Goal: Information Seeking & Learning: Check status

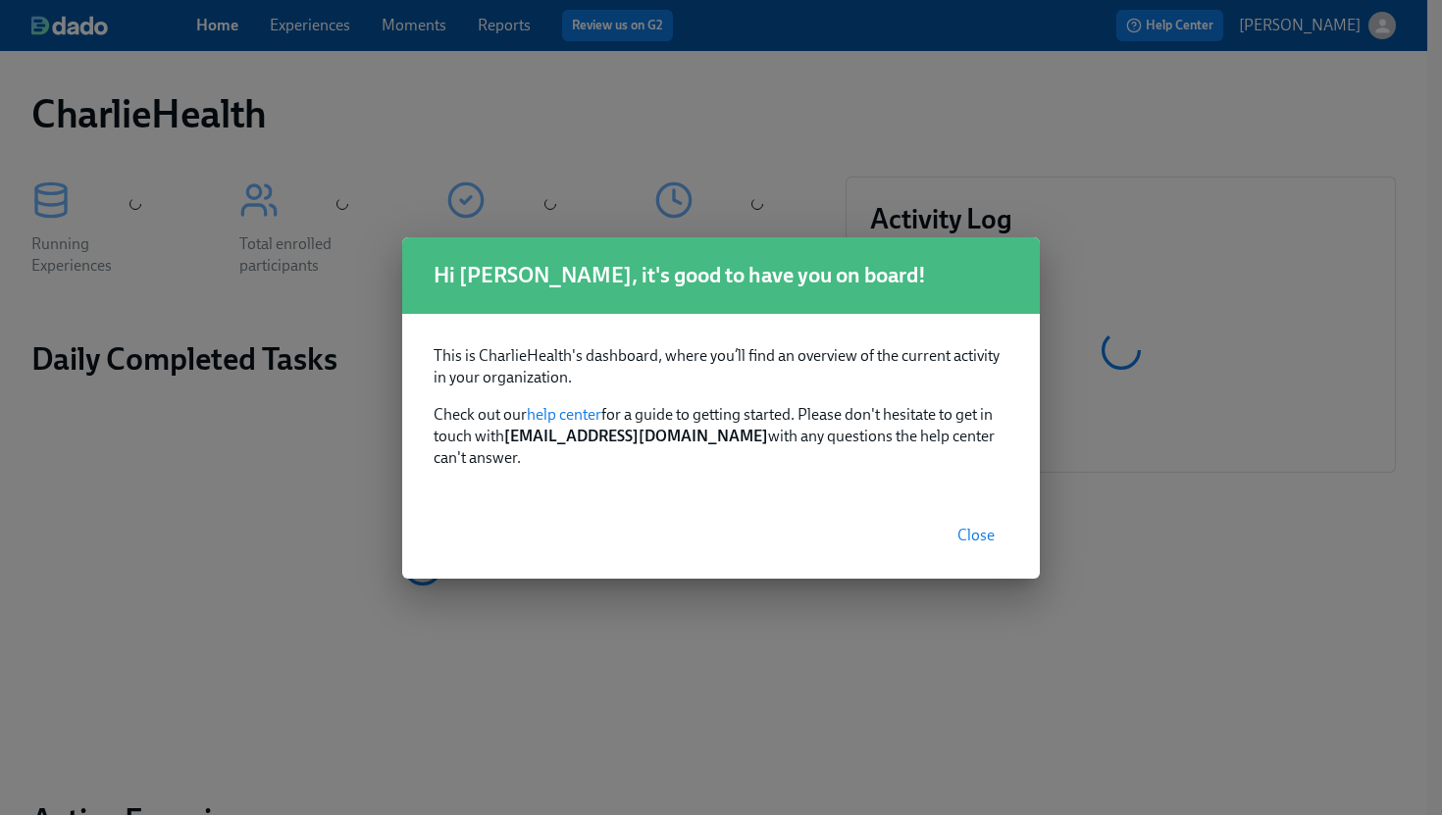
click at [971, 526] on span "Close" at bounding box center [976, 536] width 37 height 20
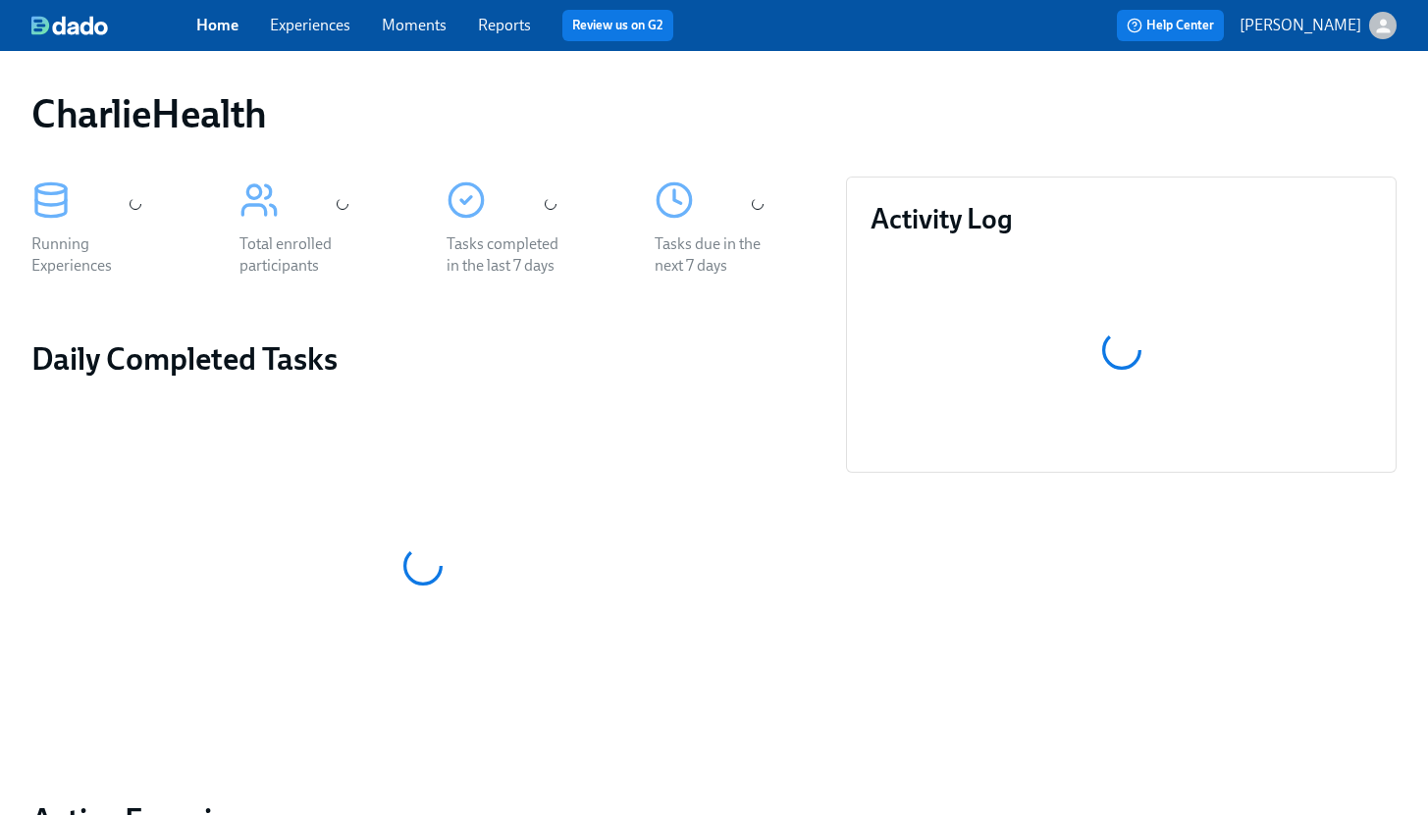
click at [309, 36] on div "Home Experiences Moments Reports Review us on G2" at bounding box center [496, 25] width 601 height 31
click at [303, 29] on link "Experiences" at bounding box center [310, 25] width 80 height 19
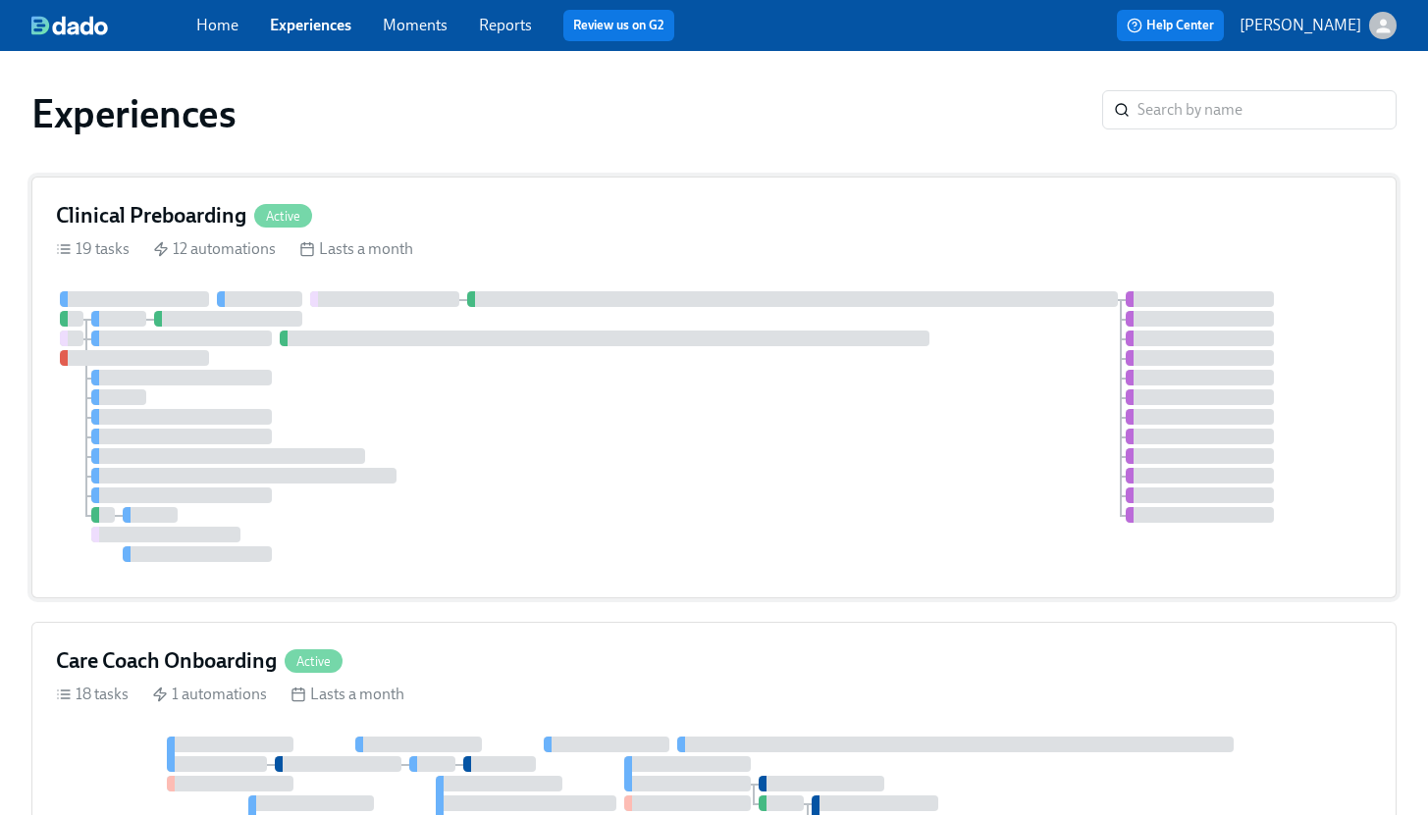
click at [1024, 313] on div at bounding box center [714, 426] width 1316 height 271
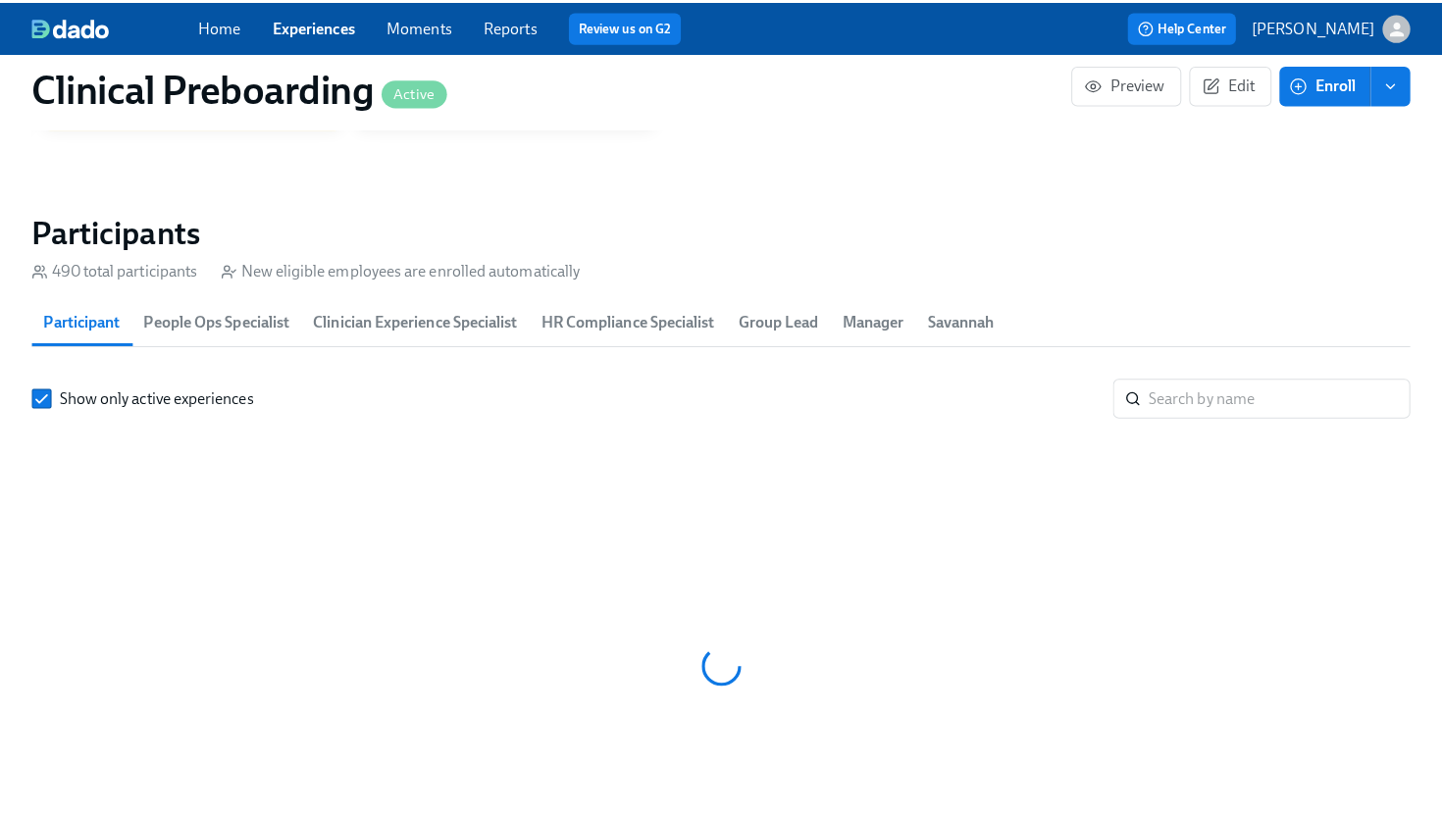
scroll to position [0, 24799]
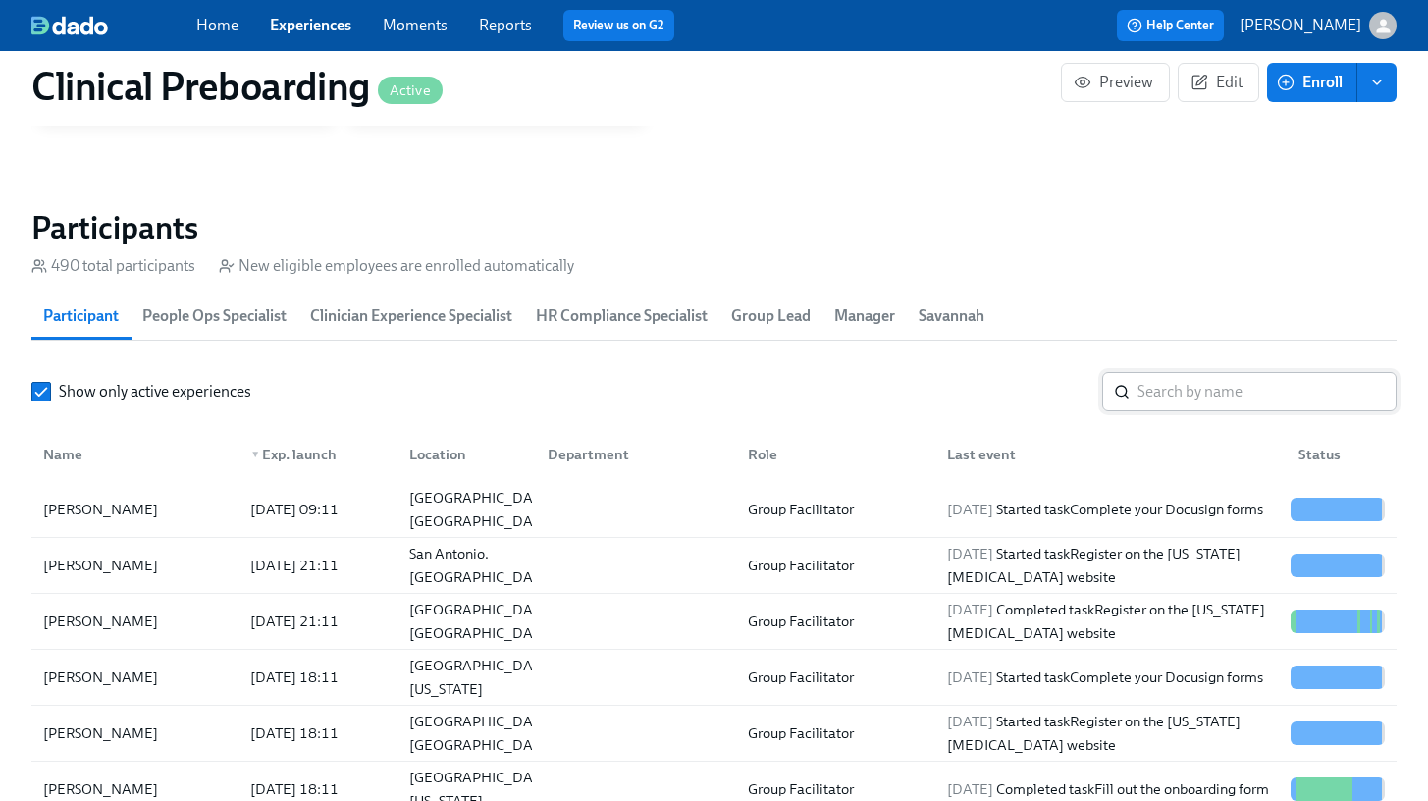
click at [1252, 394] on input "search" at bounding box center [1266, 391] width 259 height 39
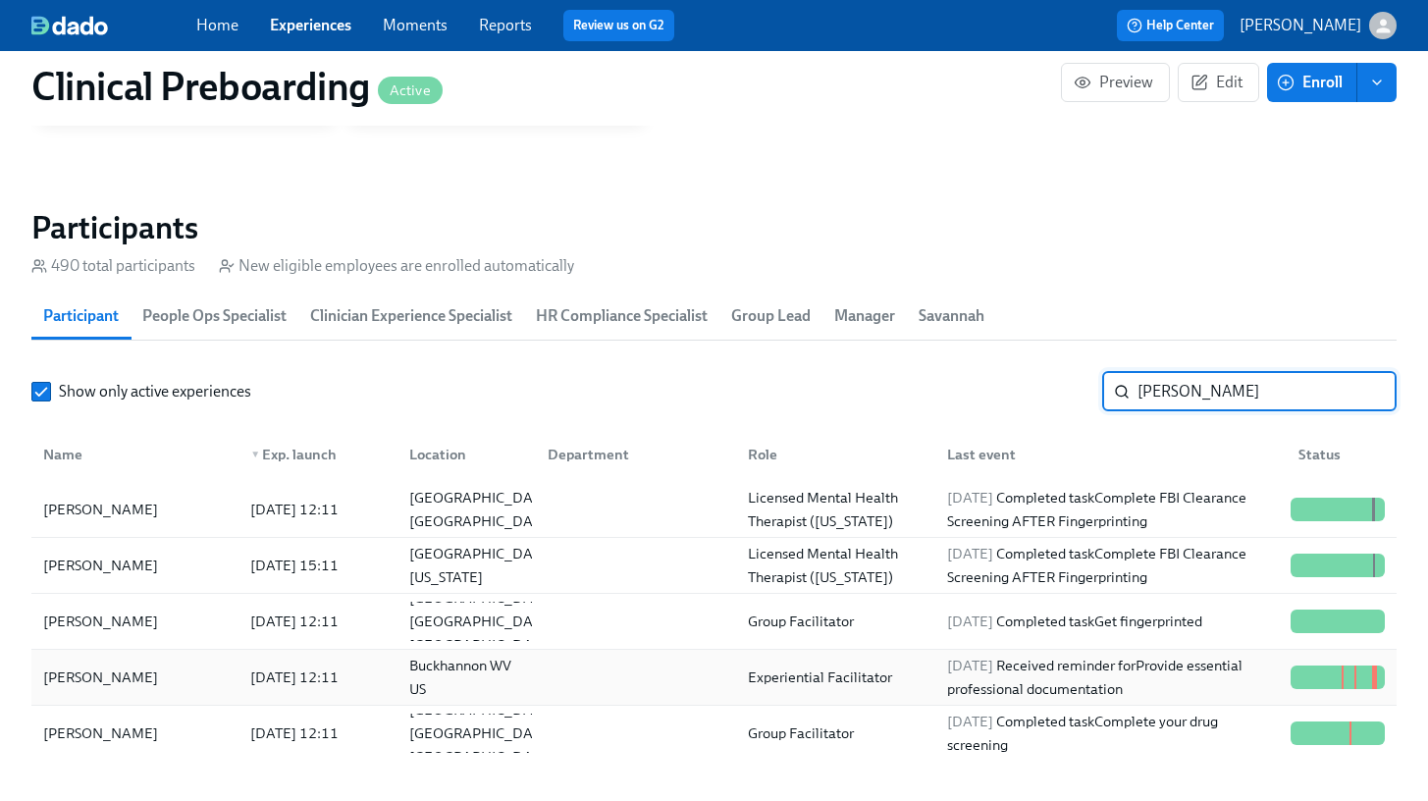
click at [138, 668] on div "[PERSON_NAME]" at bounding box center [100, 677] width 131 height 24
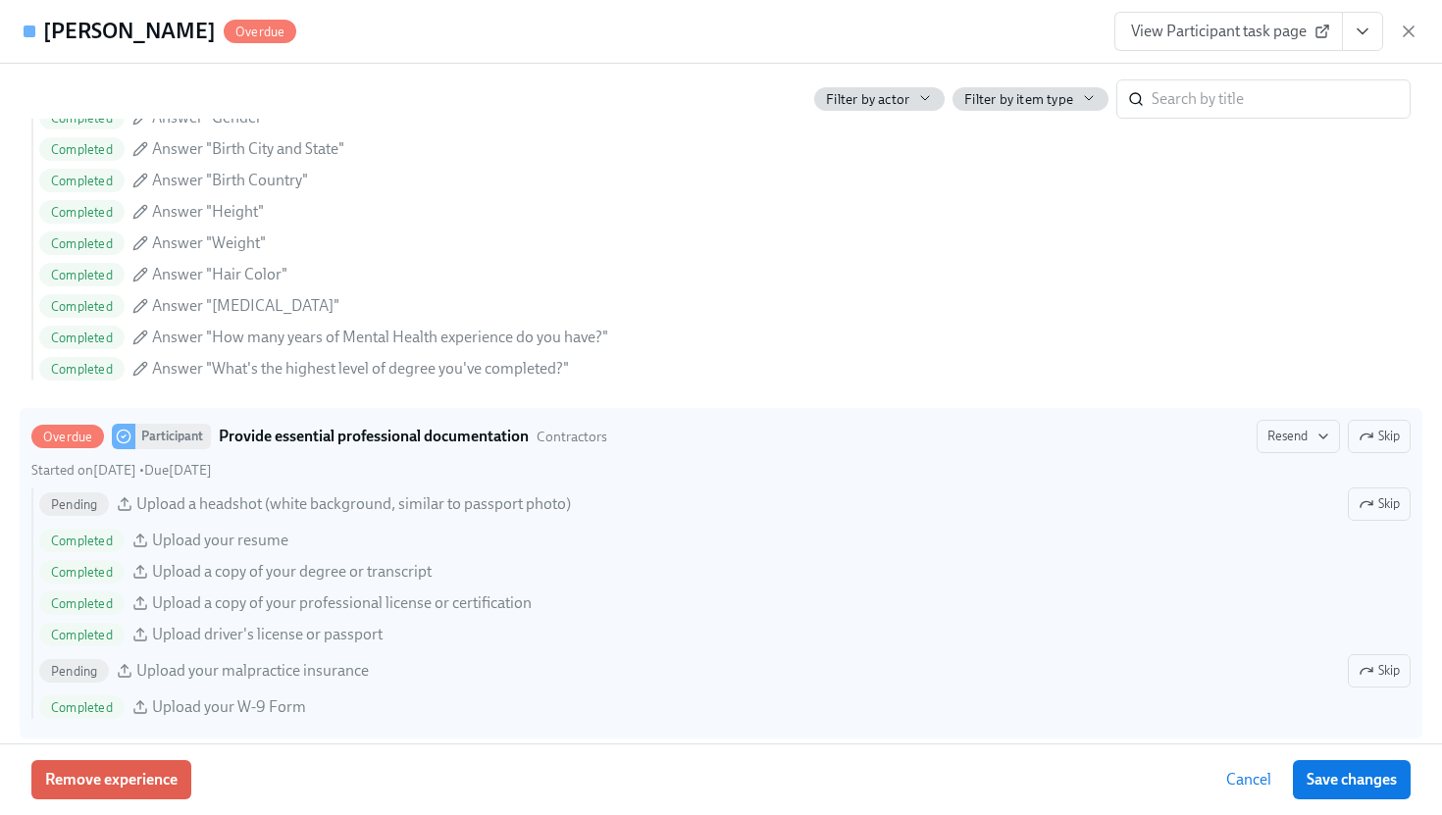
scroll to position [1780, 0]
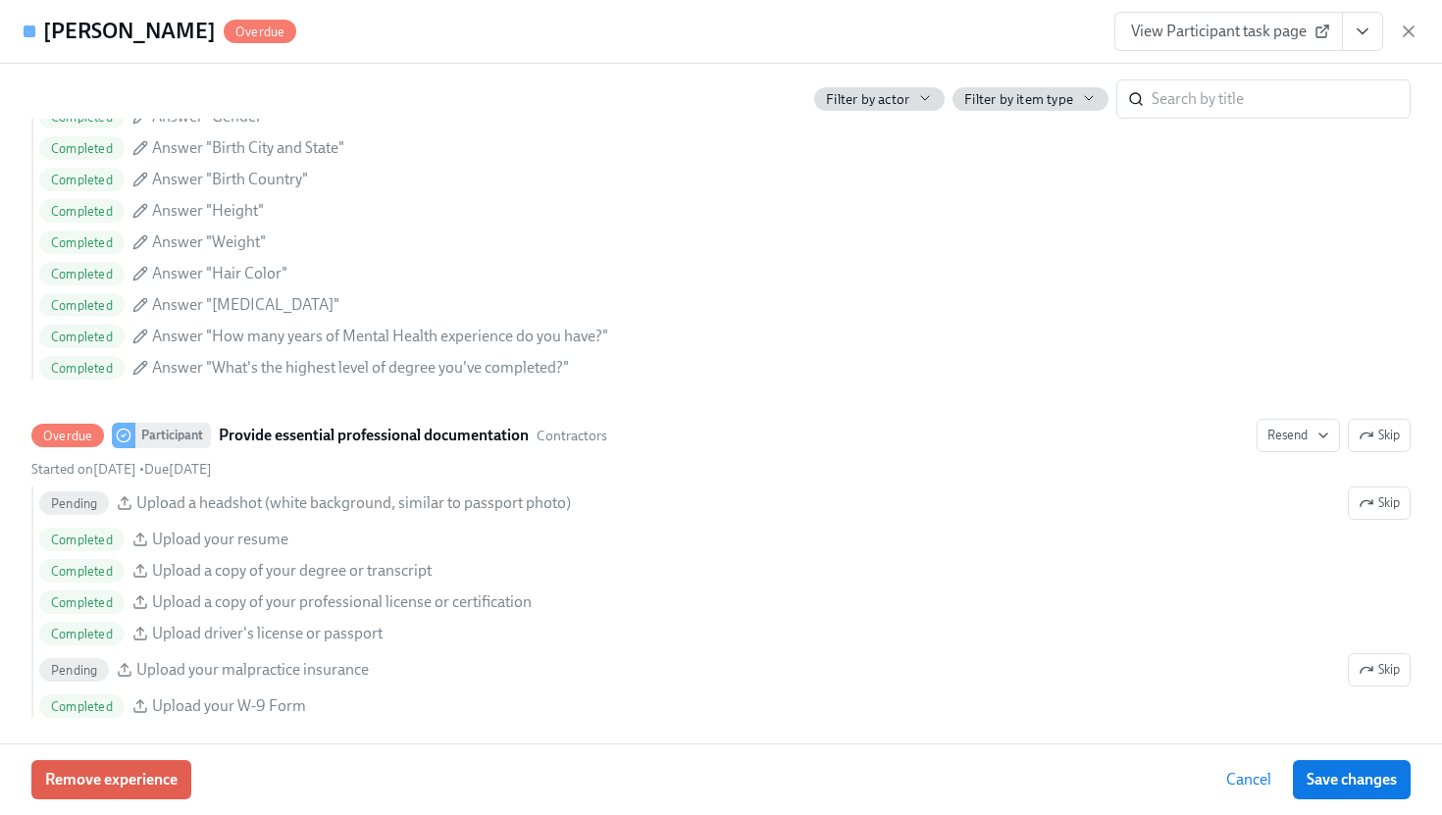
drag, startPoint x: 1416, startPoint y: 26, endPoint x: 1404, endPoint y: 32, distance: 13.2
click at [1416, 26] on icon "button" at bounding box center [1409, 32] width 20 height 20
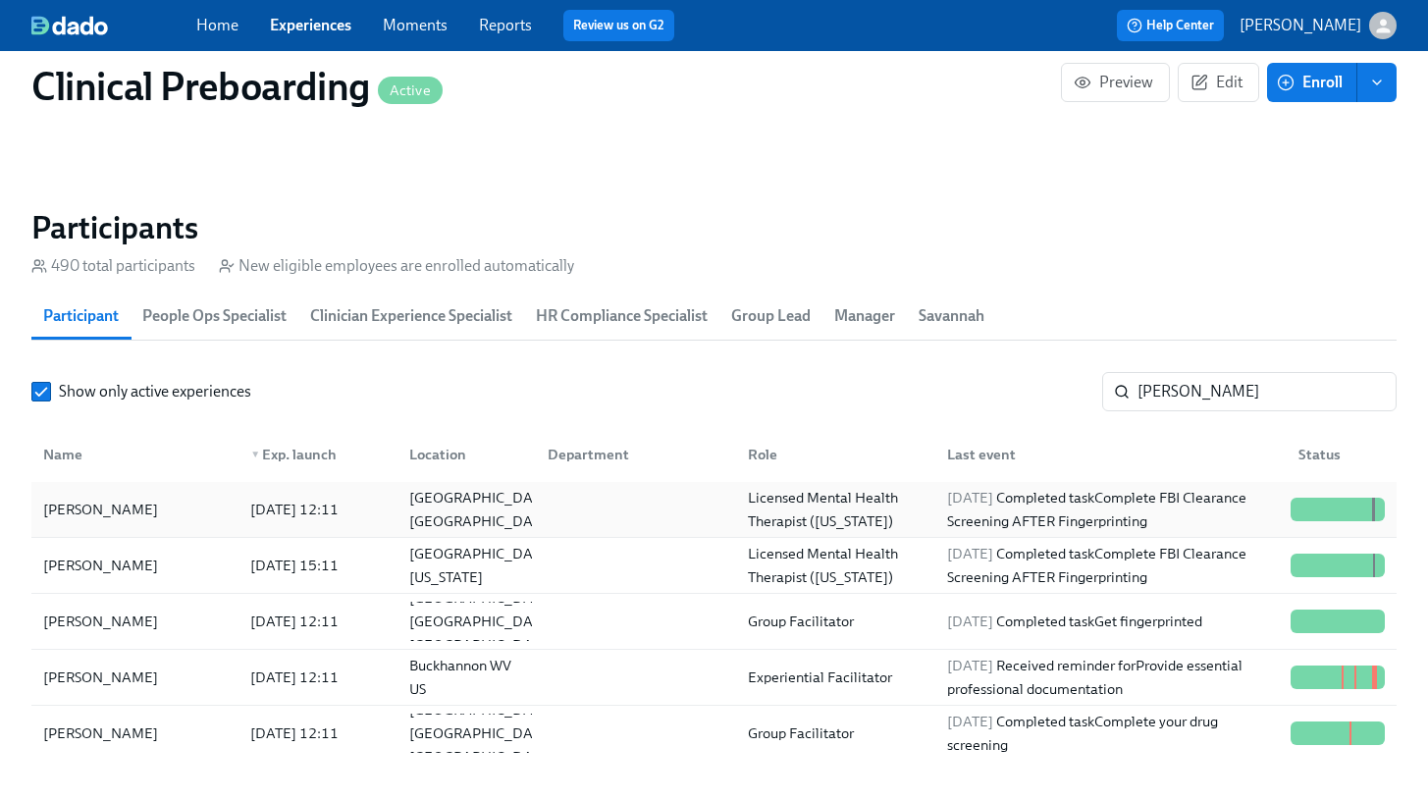
scroll to position [0, 25892]
click at [1189, 397] on input "[PERSON_NAME]" at bounding box center [1266, 391] width 259 height 39
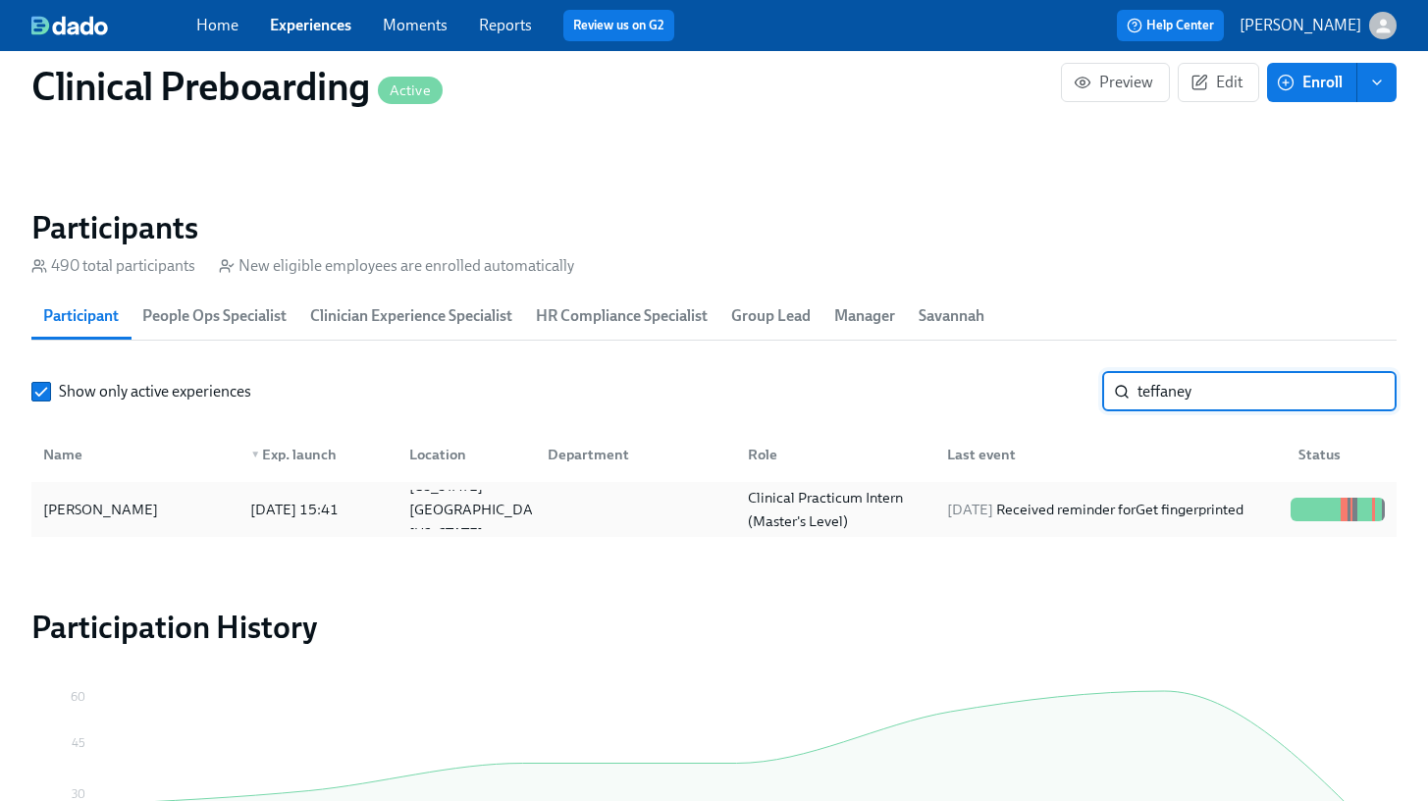
type input "teffaney"
click at [187, 489] on div "[PERSON_NAME] [DATE] 15:41 [US_STATE][GEOGRAPHIC_DATA], [US_STATE] Clinical Pra…" at bounding box center [713, 509] width 1365 height 55
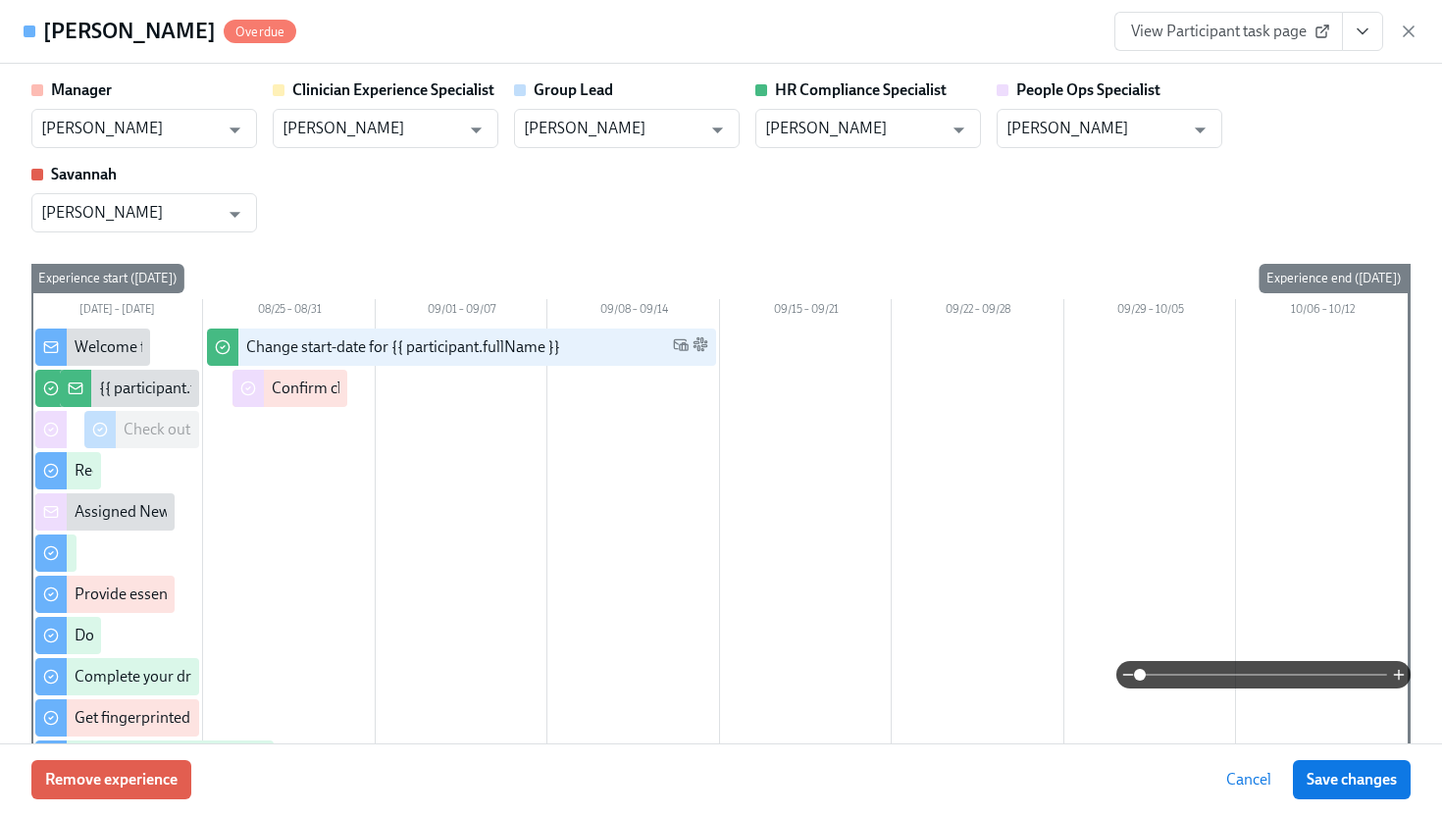
click at [1286, 30] on span "View Participant task page" at bounding box center [1228, 32] width 195 height 20
click at [1407, 25] on icon "button" at bounding box center [1409, 32] width 20 height 20
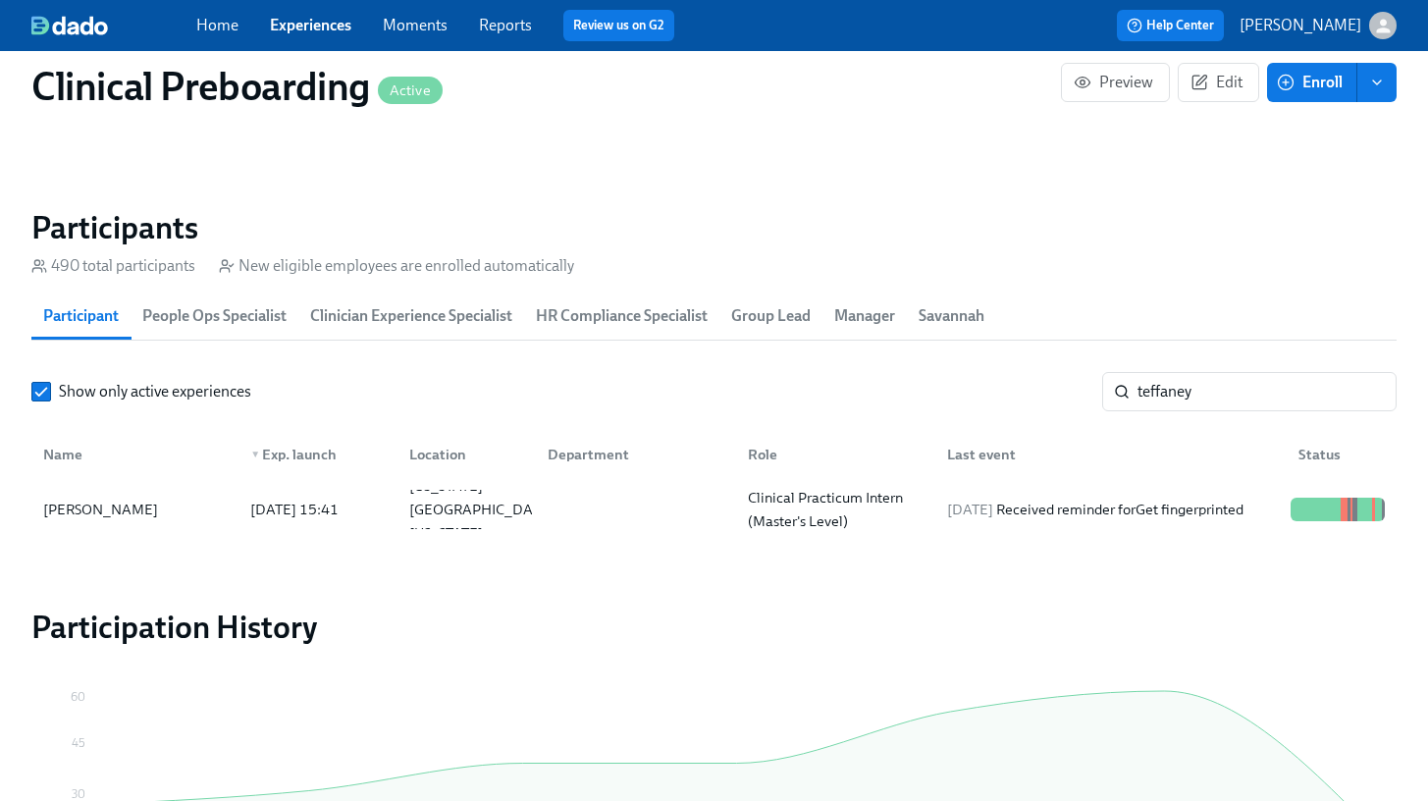
scroll to position [0, 25907]
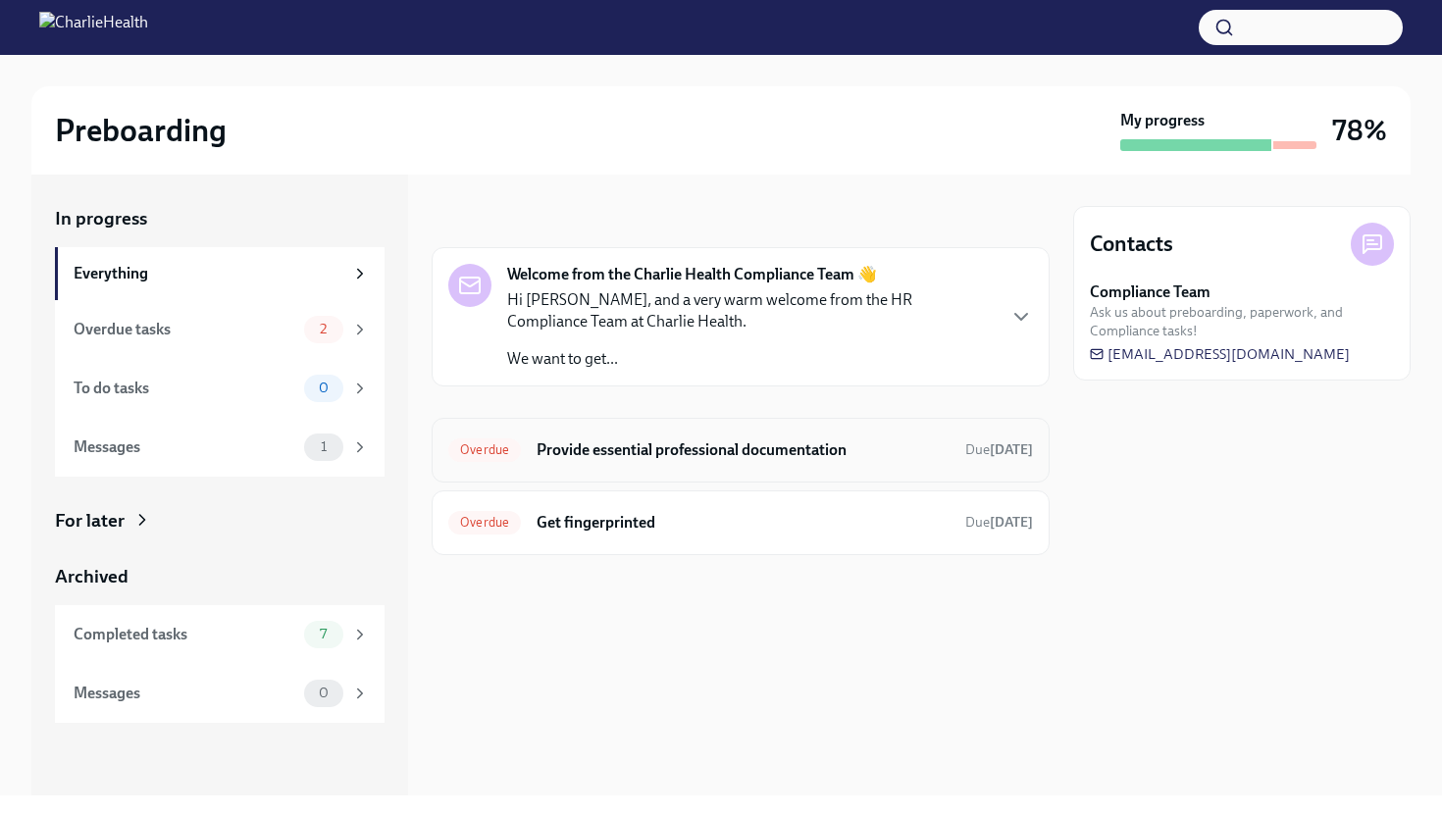
click at [715, 448] on h6 "Provide essential professional documentation" at bounding box center [743, 451] width 413 height 22
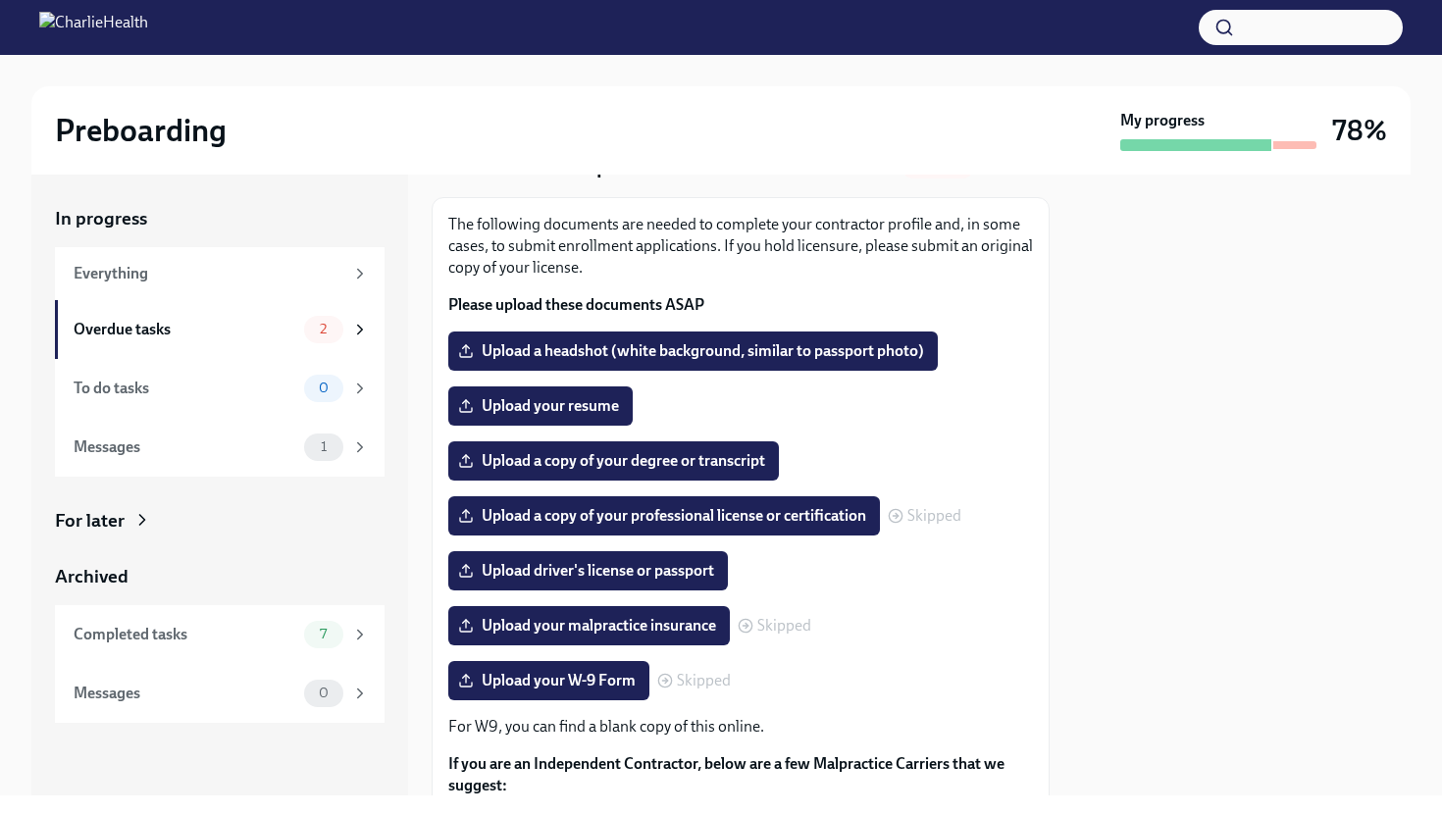
scroll to position [102, 0]
